Goal: Task Accomplishment & Management: Use online tool/utility

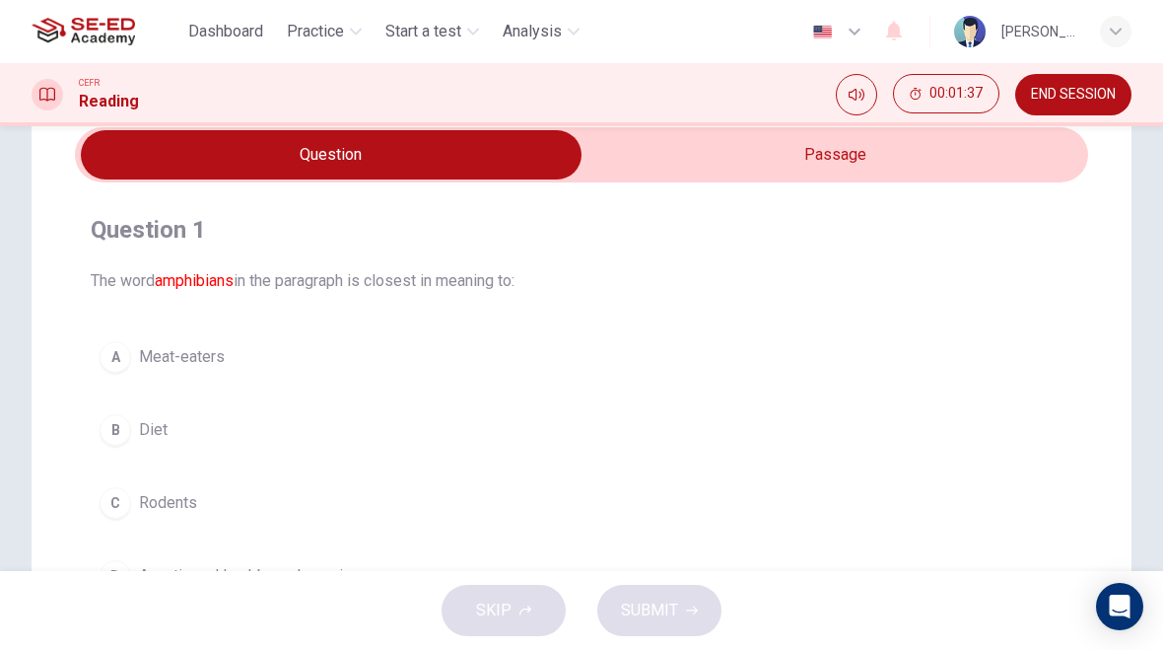
click at [872, 381] on button "A Meat-eaters" at bounding box center [582, 356] width 982 height 49
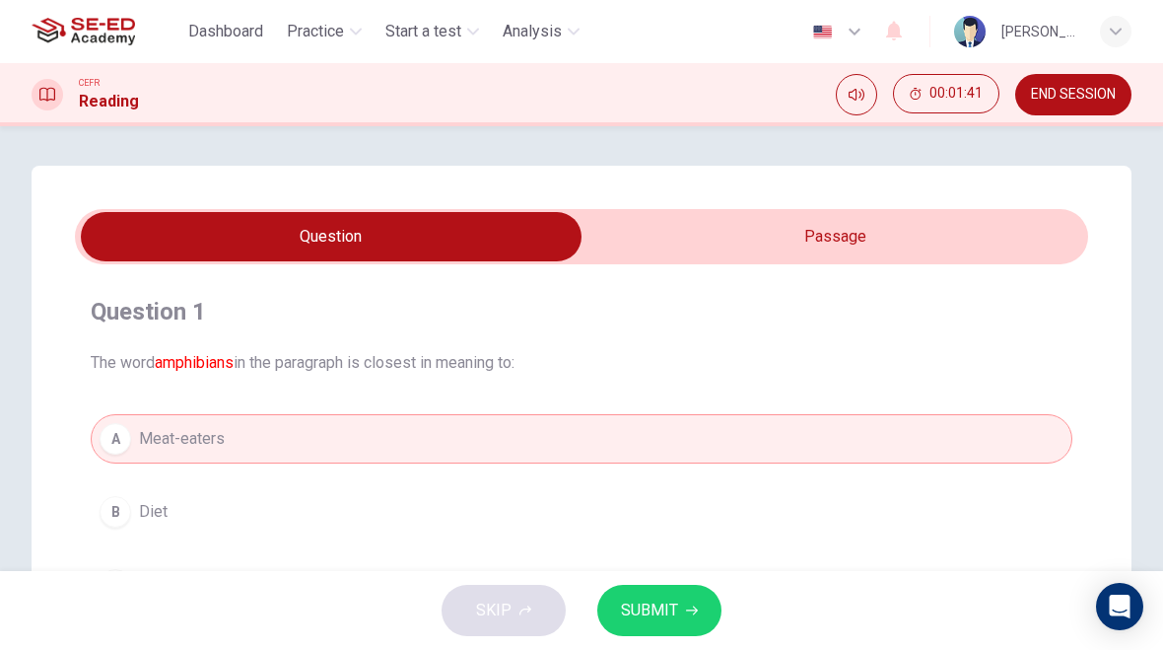
click at [995, 229] on input "checkbox" at bounding box center [331, 236] width 1520 height 49
checkbox input "true"
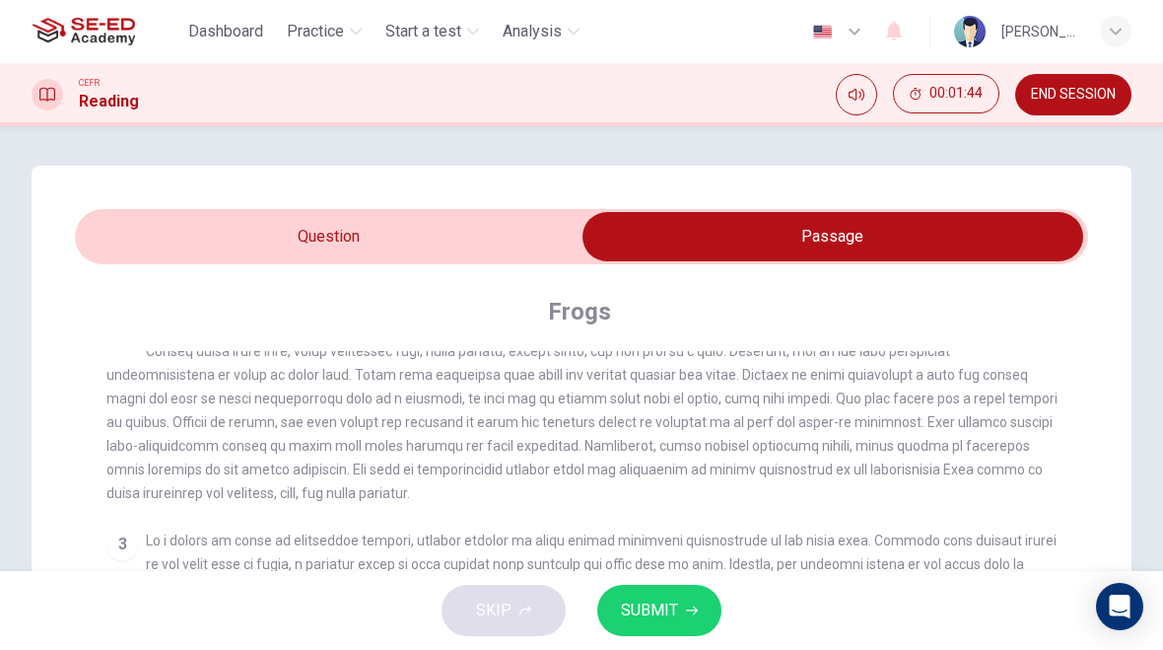
scroll to position [176, 0]
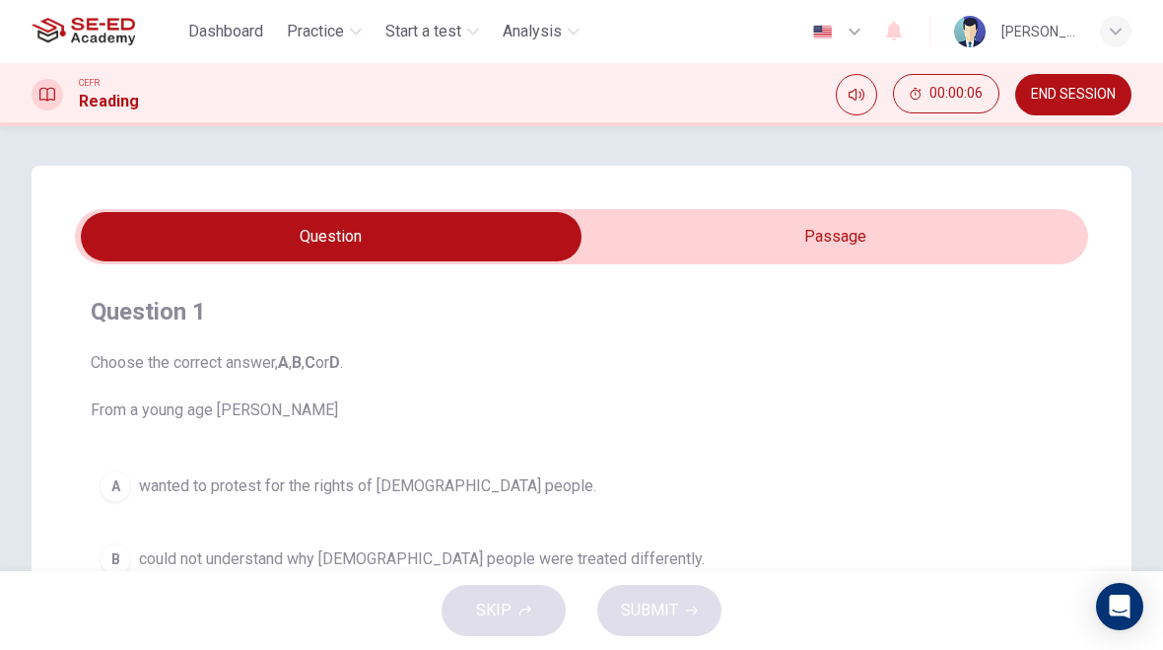
click at [853, 223] on input "checkbox" at bounding box center [331, 236] width 1520 height 49
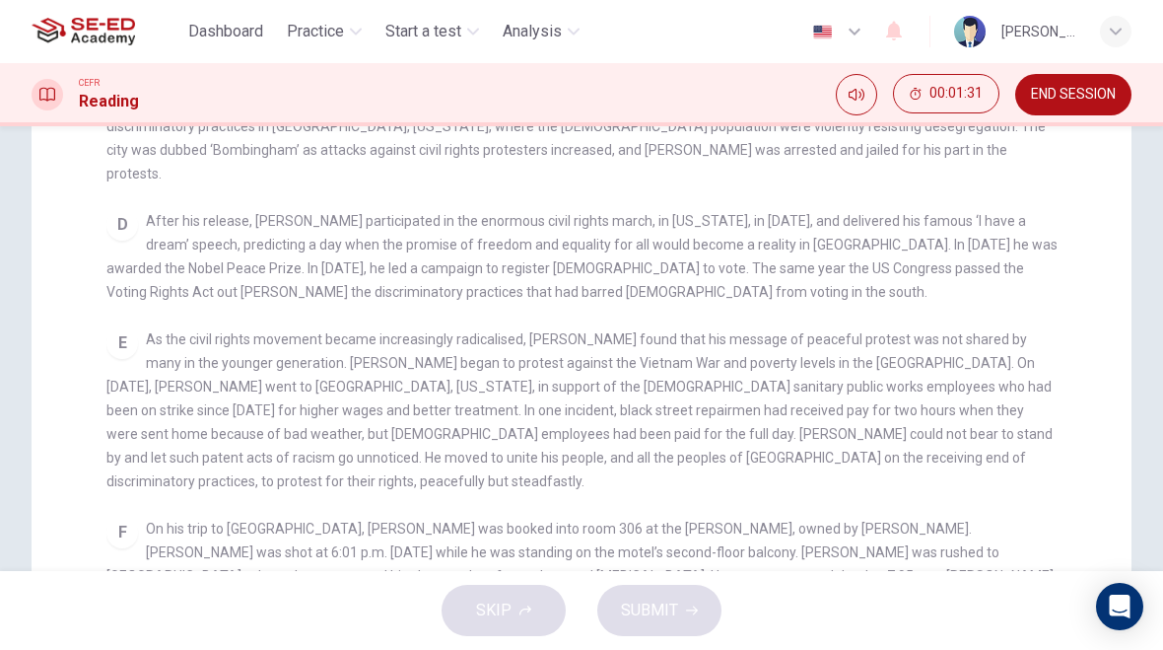
scroll to position [464, 0]
click at [1048, 462] on div "CLICK TO ZOOM Click to Zoom A B Returning to the South to become pastor of a Ba…" at bounding box center [594, 240] width 977 height 706
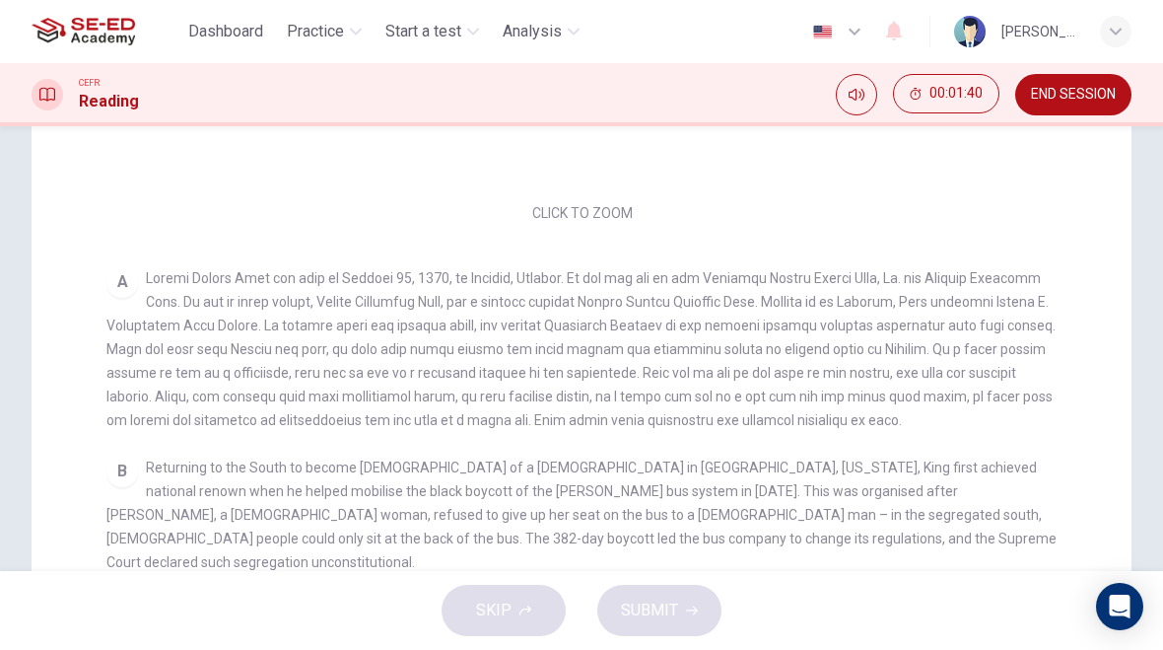
scroll to position [0, 0]
click at [1024, 284] on span at bounding box center [580, 349] width 949 height 158
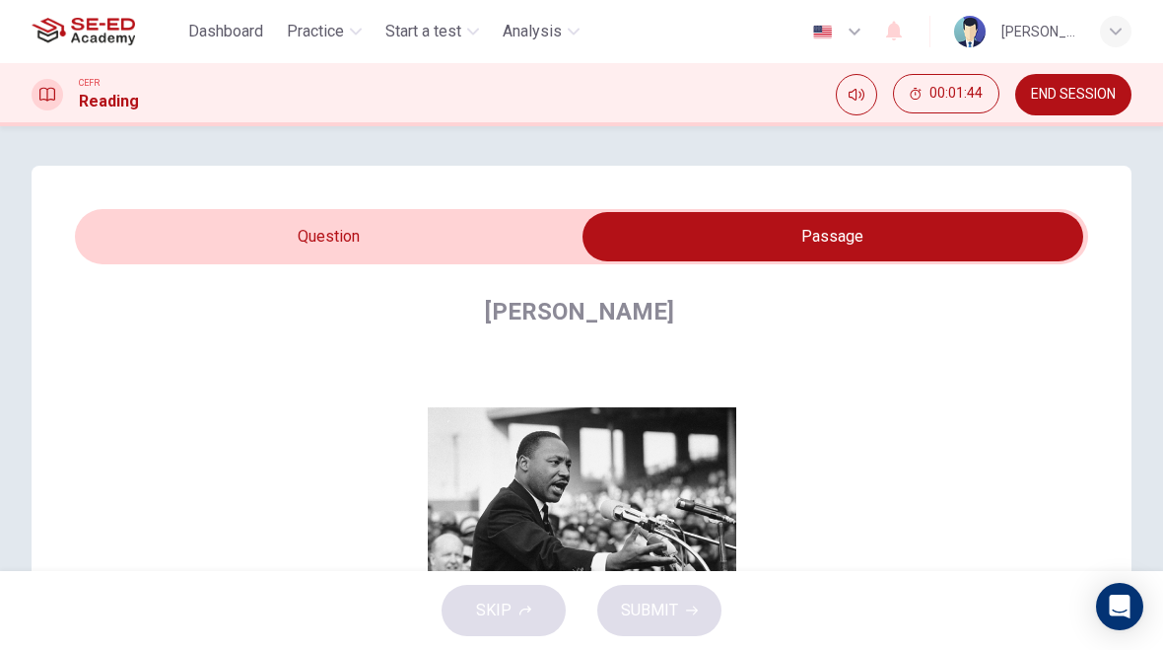
click at [501, 227] on input "checkbox" at bounding box center [833, 236] width 1520 height 49
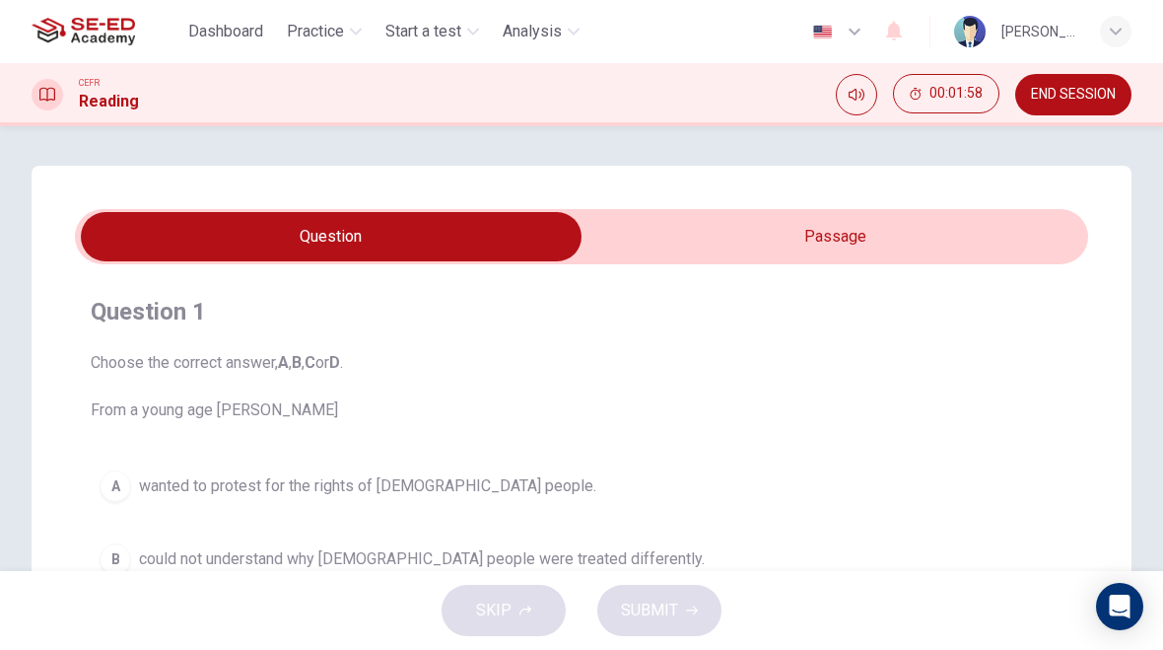
click at [852, 253] on input "checkbox" at bounding box center [331, 236] width 1520 height 49
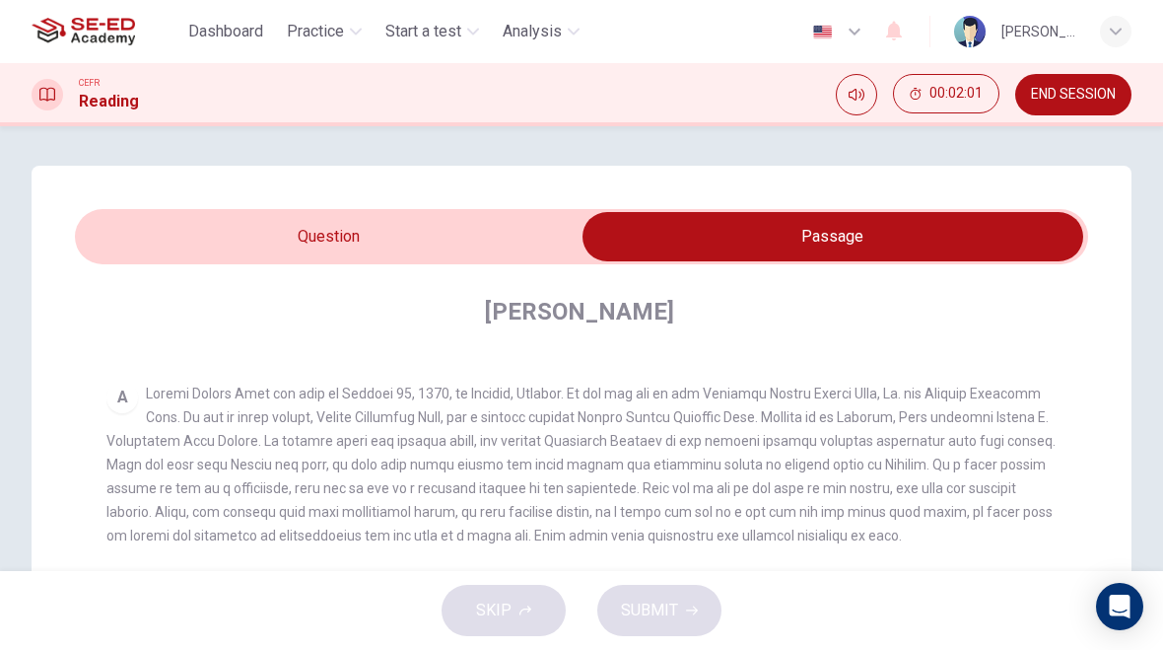
scroll to position [350, 0]
click at [529, 243] on input "checkbox" at bounding box center [833, 236] width 1520 height 49
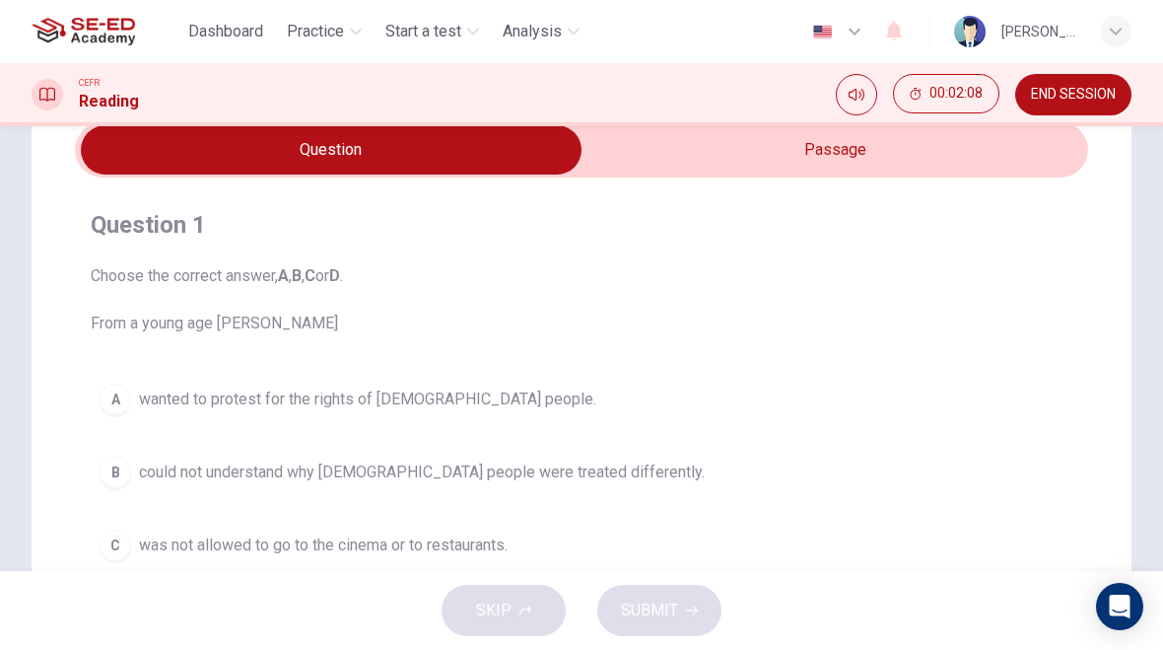
scroll to position [104, 0]
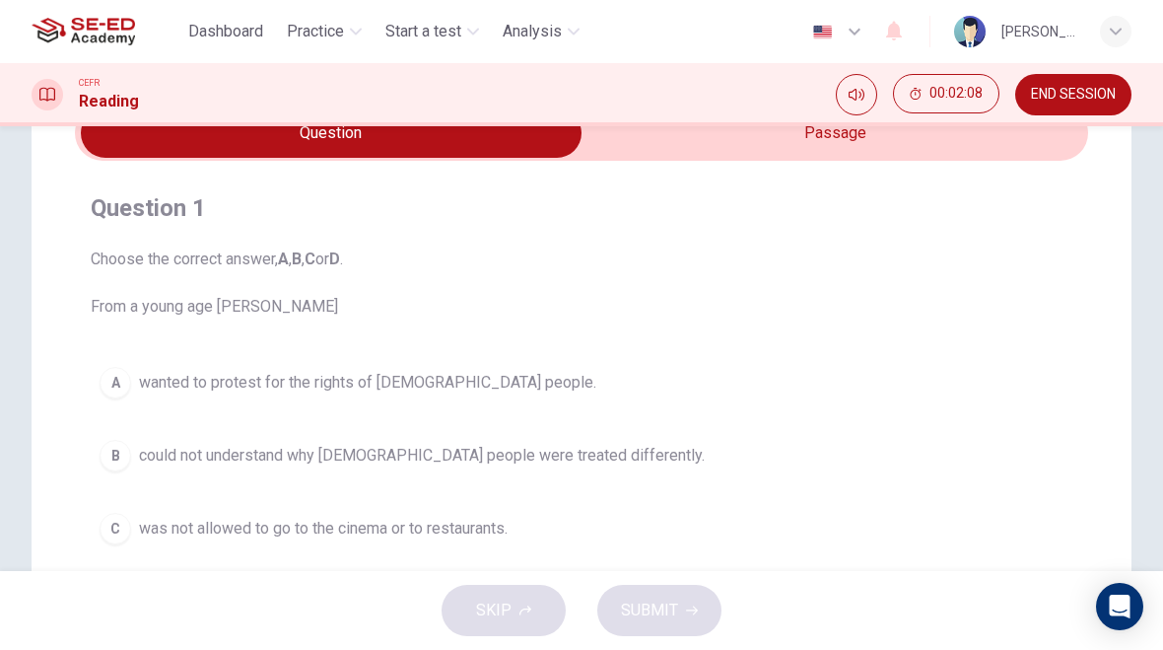
click at [476, 395] on button "A wanted to protest for the rights of black people." at bounding box center [582, 382] width 982 height 49
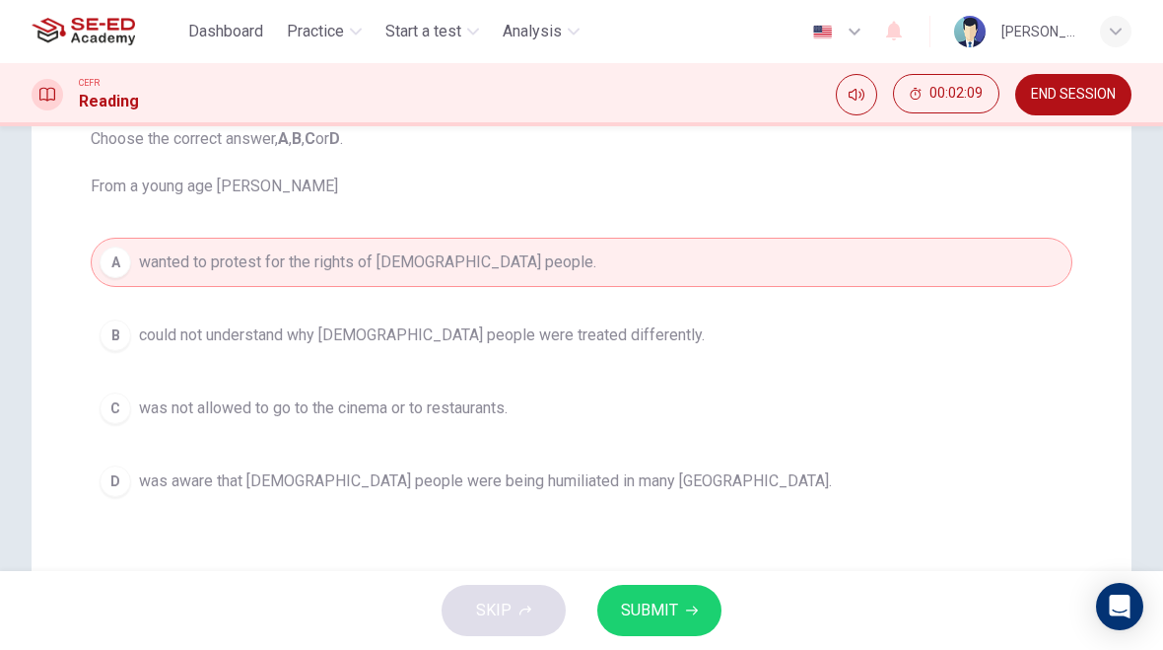
click at [667, 604] on span "SUBMIT" at bounding box center [649, 610] width 57 height 28
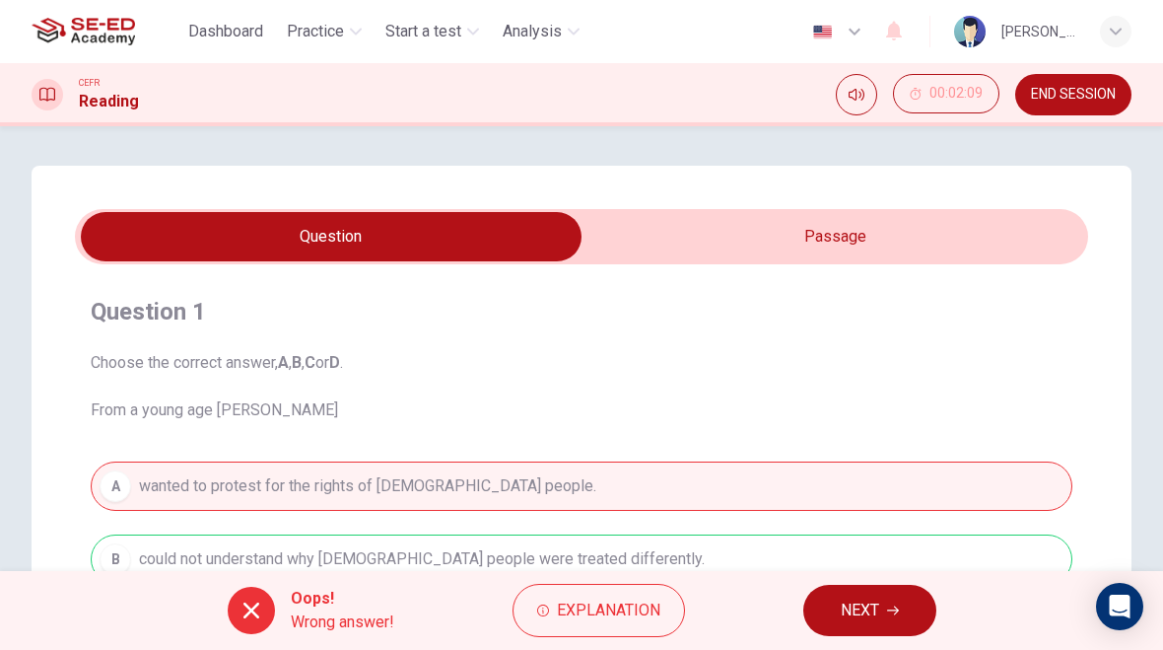
scroll to position [0, 0]
click at [798, 238] on input "checkbox" at bounding box center [331, 236] width 1520 height 49
checkbox input "true"
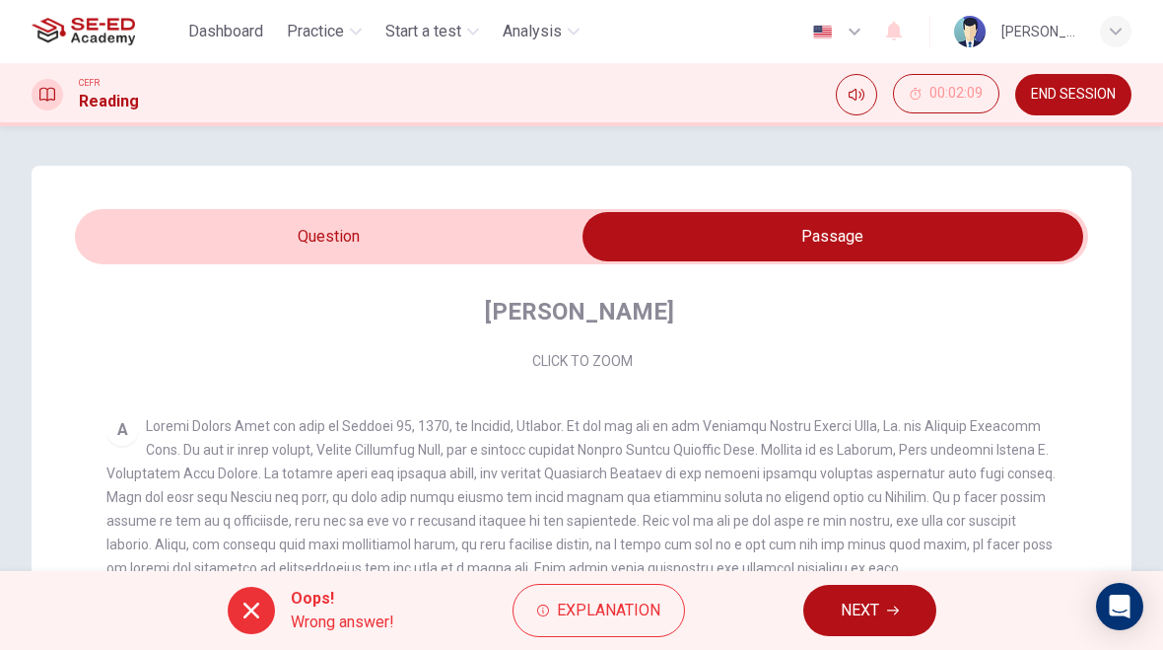
scroll to position [318, 0]
